Goal: Navigation & Orientation: Go to known website

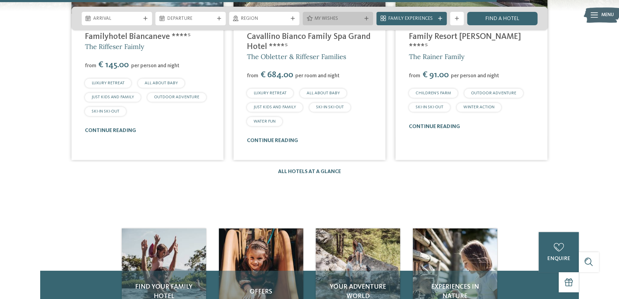
scroll to position [1249, 0]
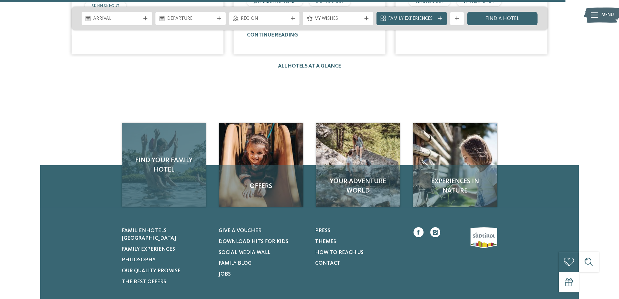
click at [164, 165] on span "Find your family hotel" at bounding box center [164, 165] width 71 height 19
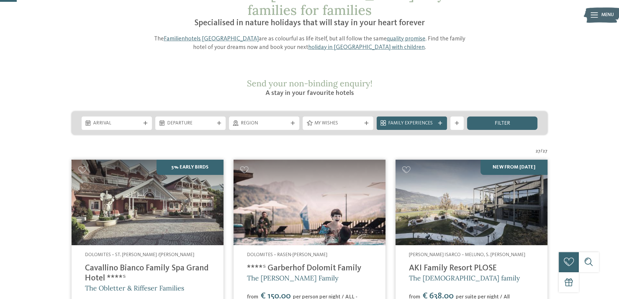
scroll to position [91, 0]
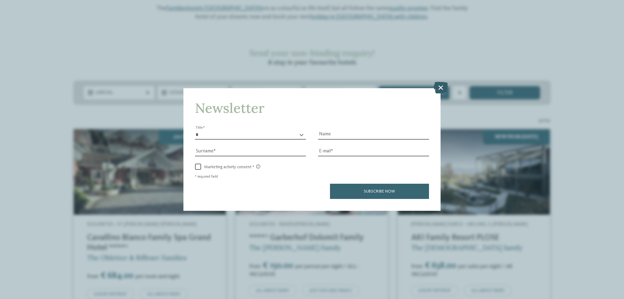
click at [440, 83] on icon at bounding box center [440, 88] width 14 height 12
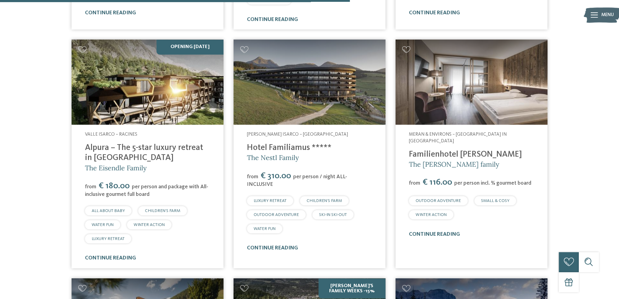
scroll to position [1310, 0]
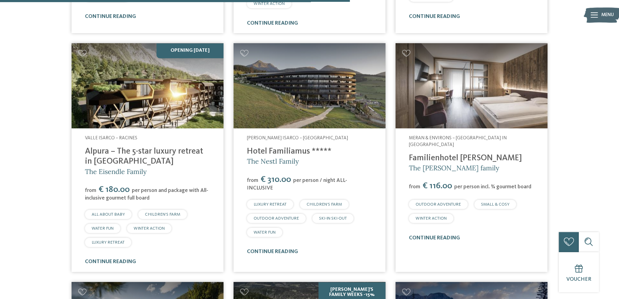
click at [277, 147] on link "Hotel Familiamus *****" at bounding box center [289, 151] width 85 height 9
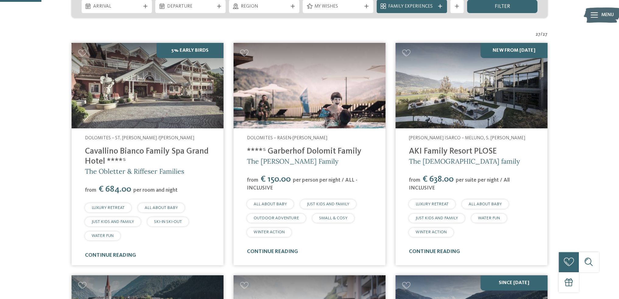
scroll to position [152, 0]
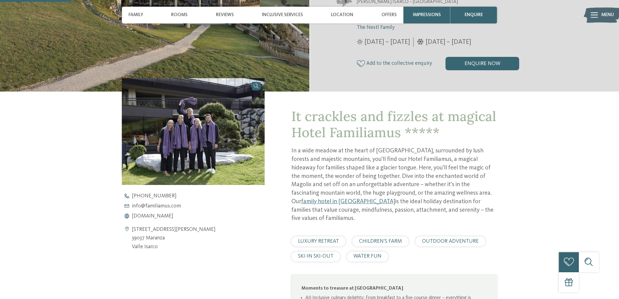
scroll to position [274, 0]
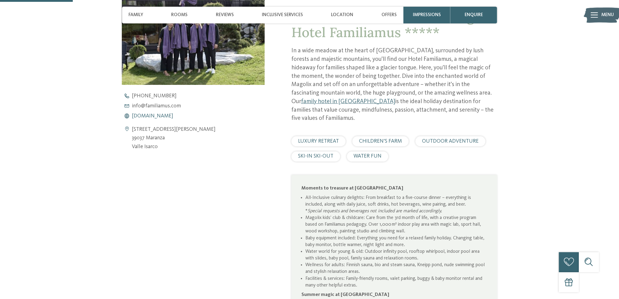
click at [173, 115] on span "www.familiamus.com" at bounding box center [152, 116] width 41 height 5
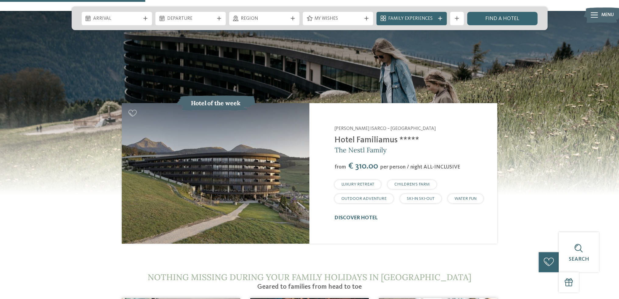
scroll to position [670, 0]
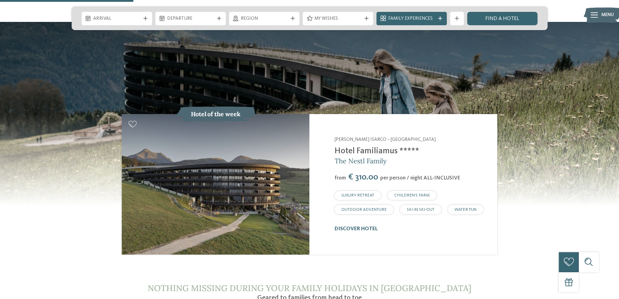
click at [352, 147] on link "Hotel Familiamus *****" at bounding box center [377, 151] width 85 height 9
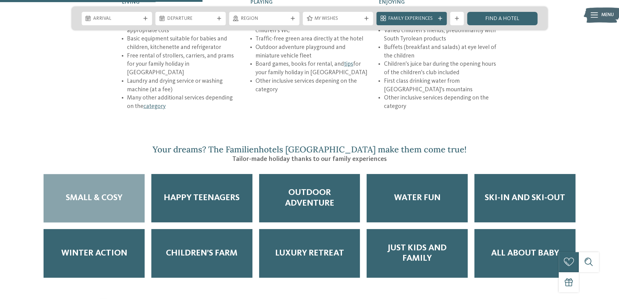
scroll to position [1066, 0]
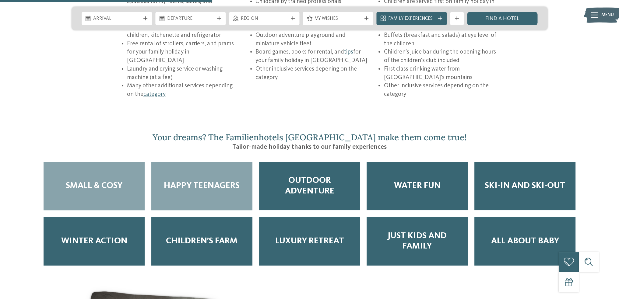
click at [211, 162] on div "Happy Teenagers" at bounding box center [201, 186] width 101 height 49
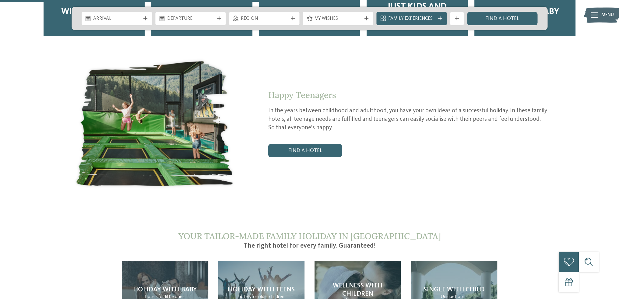
scroll to position [1310, 0]
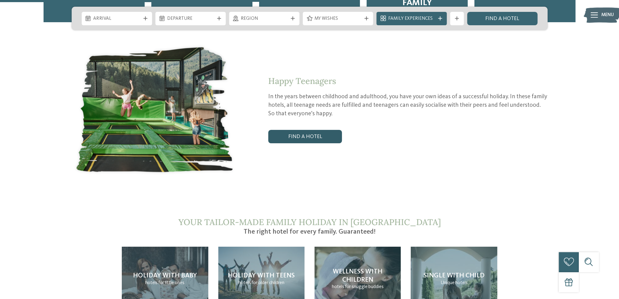
click at [292, 130] on link "Find a hotel" at bounding box center [305, 136] width 74 height 13
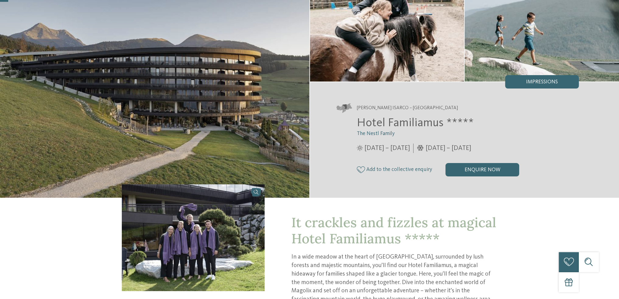
scroll to position [152, 0]
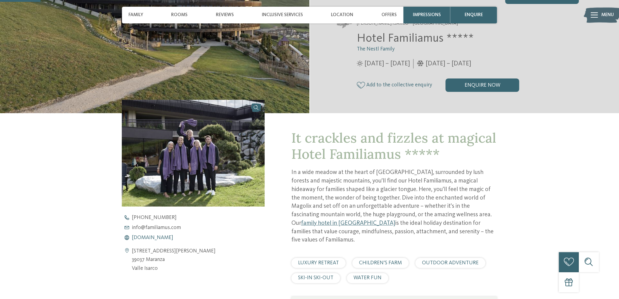
click at [158, 236] on span "[DOMAIN_NAME]" at bounding box center [152, 237] width 41 height 5
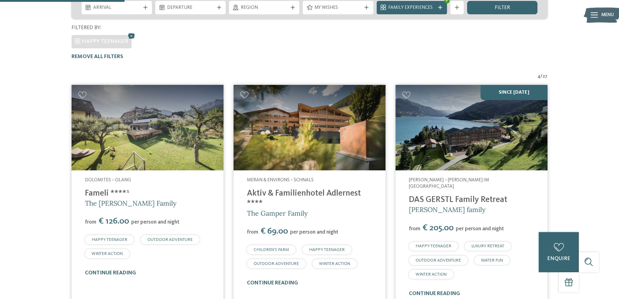
scroll to position [24, 0]
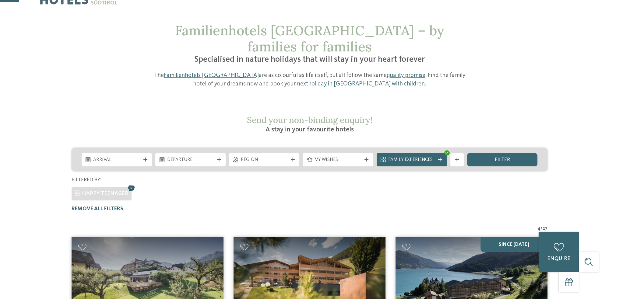
click at [127, 184] on icon at bounding box center [132, 188] width 10 height 9
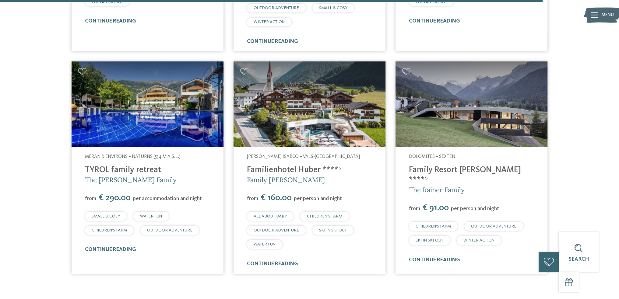
scroll to position [2025, 0]
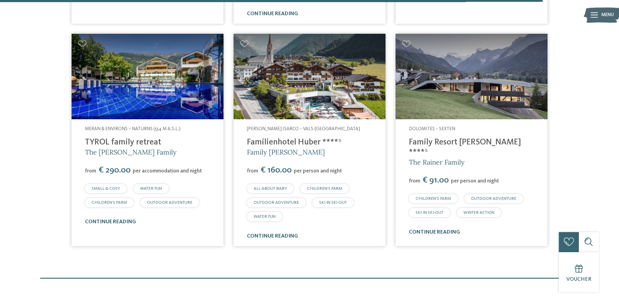
click at [288, 51] on img at bounding box center [310, 77] width 152 height 86
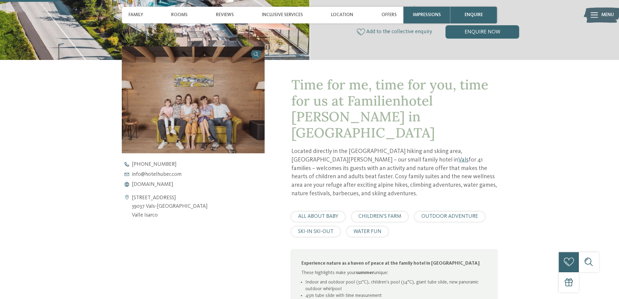
scroll to position [213, 0]
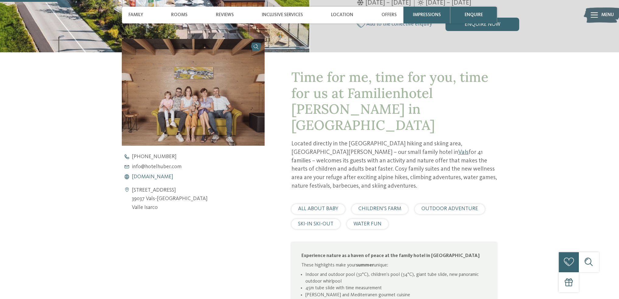
click at [172, 175] on span "[DOMAIN_NAME]" at bounding box center [152, 177] width 41 height 5
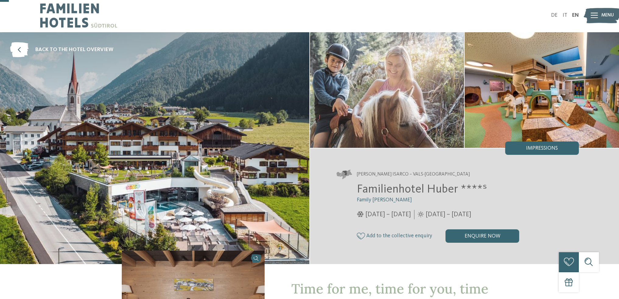
scroll to position [0, 0]
